Goal: Check status: Check status

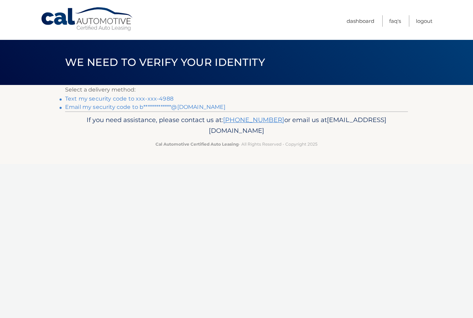
click at [123, 99] on link "Text my security code to xxx-xxx-4988" at bounding box center [119, 98] width 108 height 7
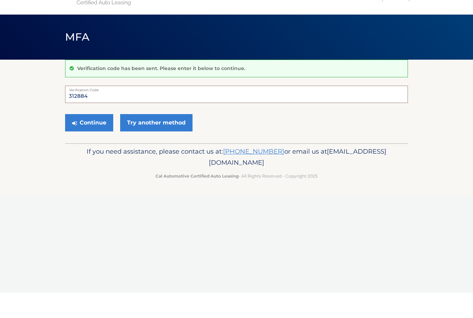
type input "312884"
click at [86, 139] on button "Continue" at bounding box center [89, 147] width 48 height 17
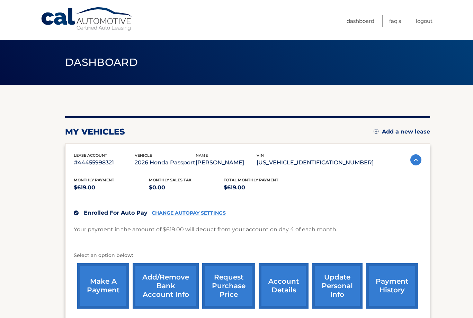
scroll to position [52, 0]
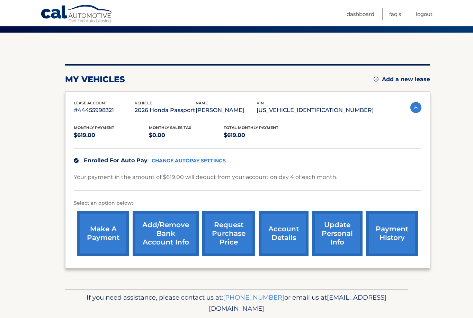
click at [395, 237] on link "payment history" at bounding box center [392, 233] width 52 height 45
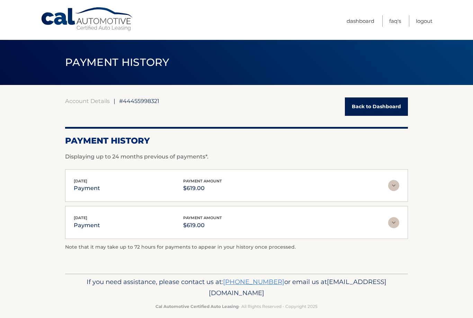
click at [382, 104] on link "Back to Dashboard" at bounding box center [376, 106] width 63 height 18
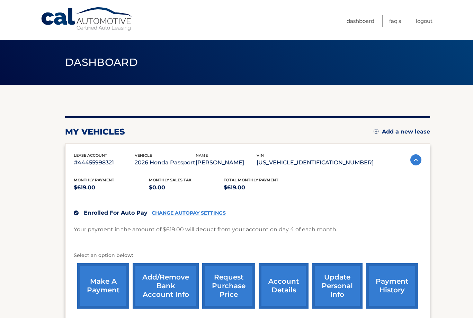
click at [425, 24] on link "Logout" at bounding box center [424, 20] width 17 height 11
